Goal: Task Accomplishment & Management: Use online tool/utility

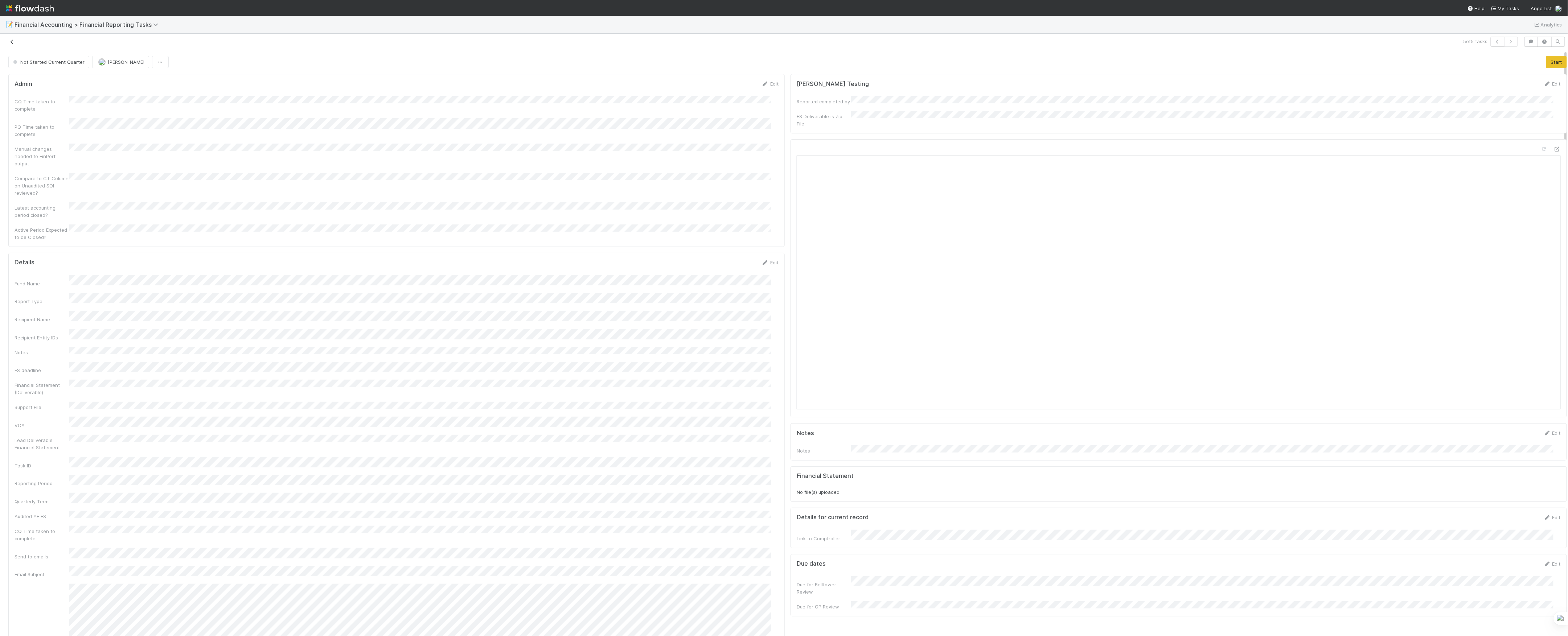
click at [13, 42] on icon at bounding box center [12, 42] width 7 height 5
click at [54, 8] on nav "Help My Tasks AngelList" at bounding box center [784, 8] width 1568 height 16
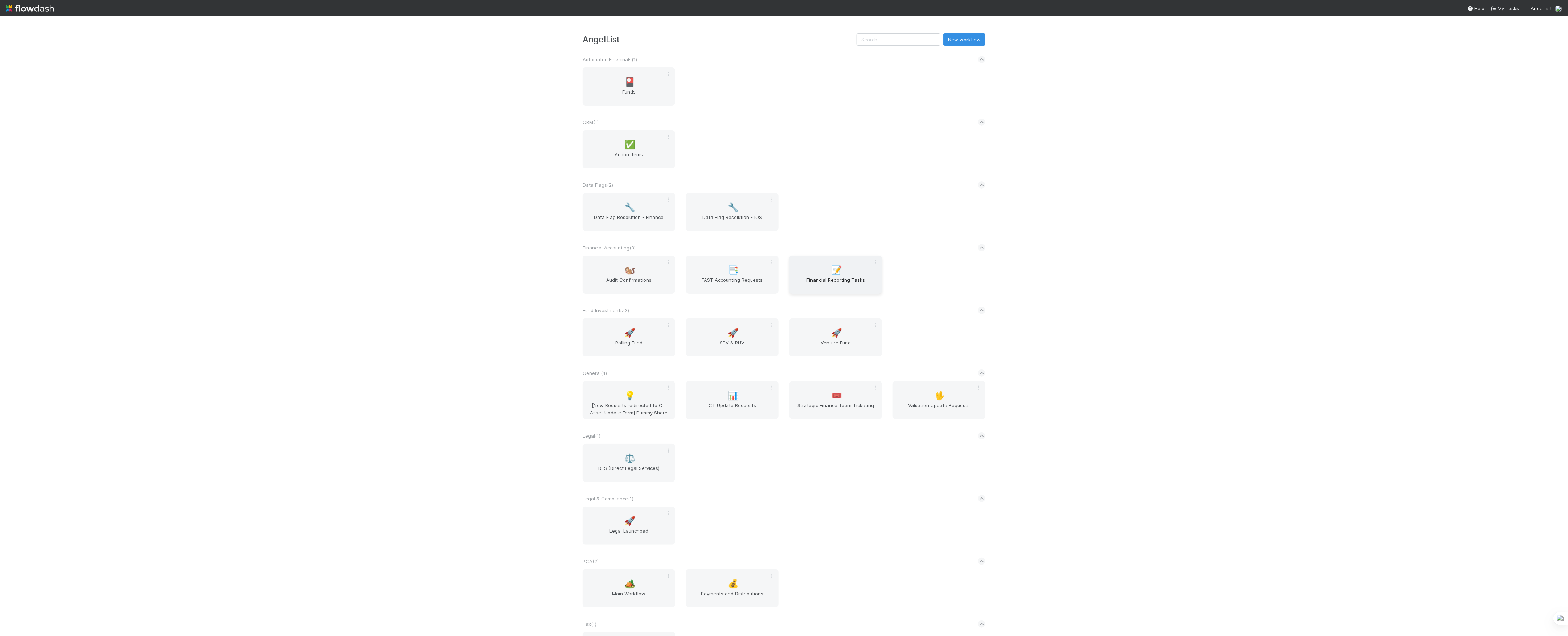
click at [808, 275] on div "📝 Financial Reporting Tasks" at bounding box center [836, 274] width 93 height 38
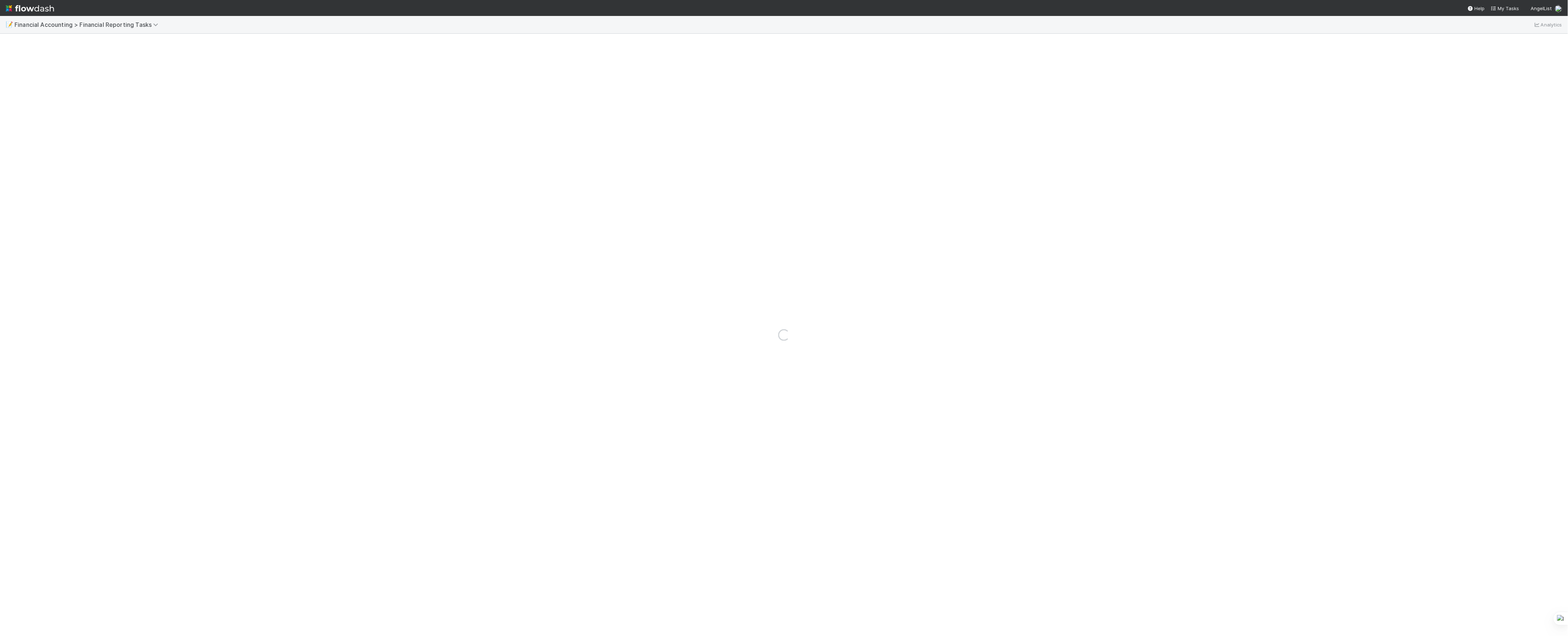
click at [1351, 533] on div "Loading..." at bounding box center [784, 335] width 1568 height 603
click at [335, 232] on div "Loading..." at bounding box center [784, 335] width 1568 height 603
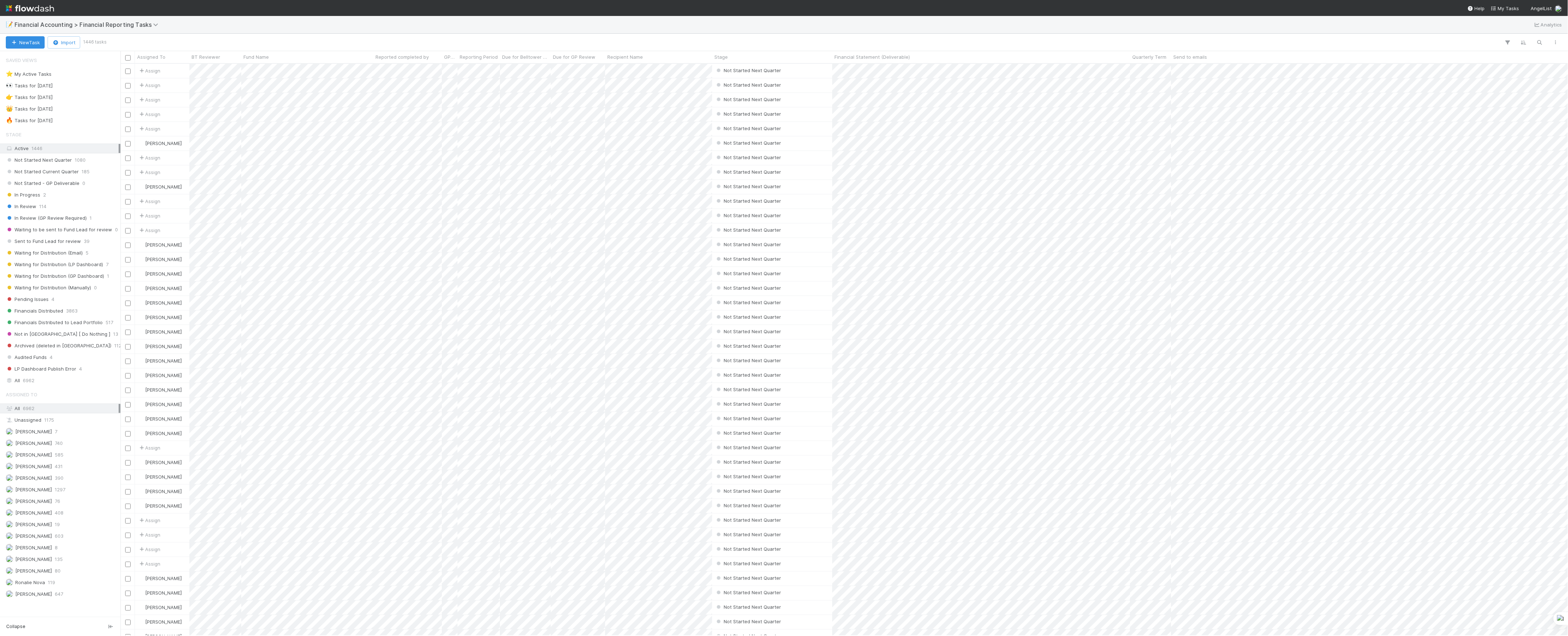
scroll to position [565, 1440]
